Goal: Task Accomplishment & Management: Manage account settings

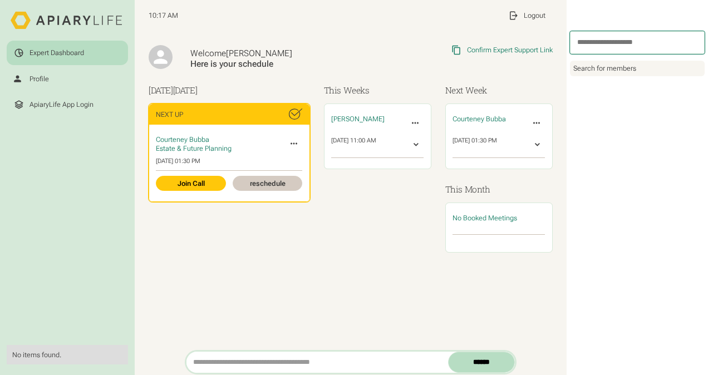
click at [292, 143] on icon at bounding box center [294, 144] width 11 height 11
click at [282, 179] on link "reschedule" at bounding box center [268, 183] width 70 height 15
click at [291, 141] on icon at bounding box center [294, 144] width 11 height 11
click at [281, 175] on div "Courteney Bubba Estate & Future Planning Invite Expert Cancel Meeting Invite Ot…" at bounding box center [229, 163] width 160 height 76
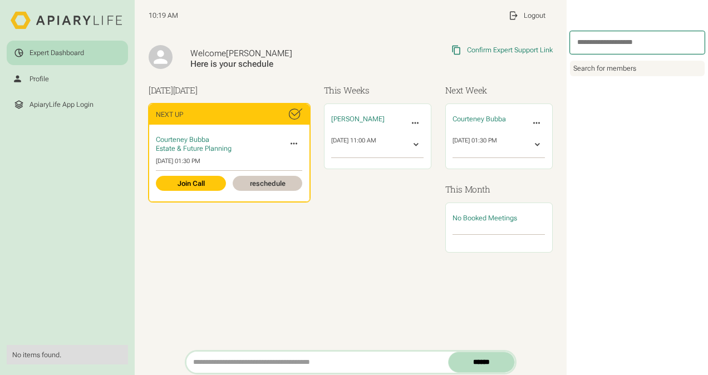
click at [292, 143] on icon at bounding box center [294, 144] width 11 height 11
click at [276, 176] on link "reschedule" at bounding box center [268, 183] width 70 height 15
